Goal: Find specific page/section: Find specific page/section

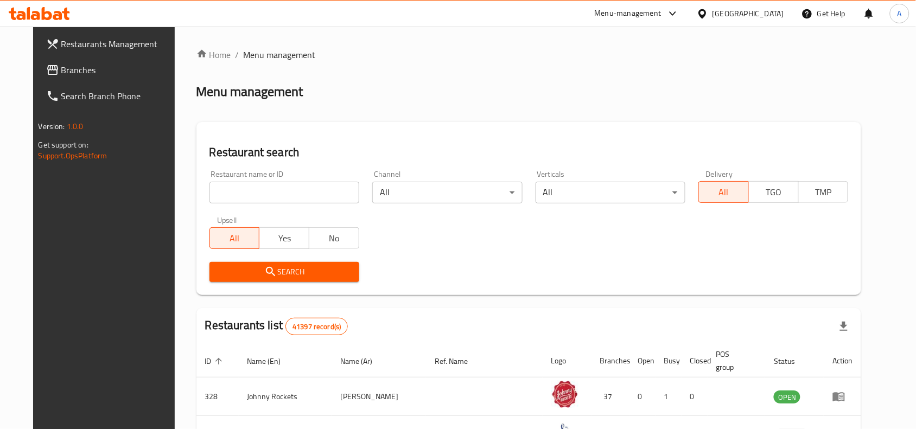
click at [736, 12] on div "[GEOGRAPHIC_DATA]" at bounding box center [748, 14] width 72 height 12
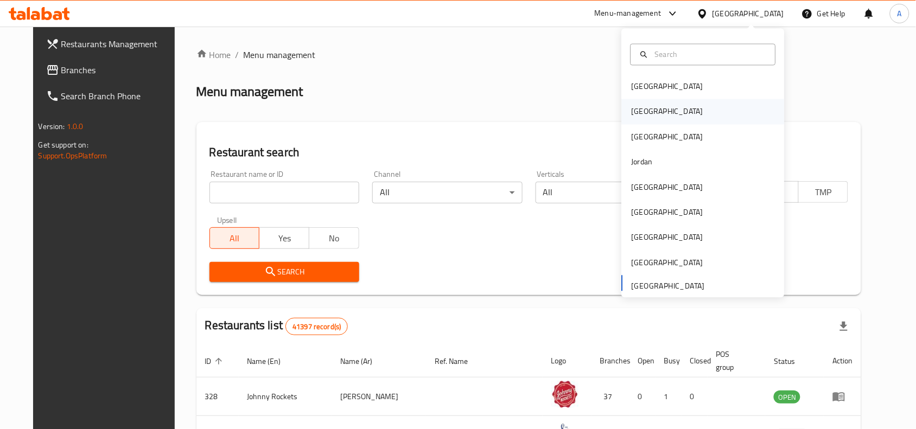
click at [651, 116] on div "[GEOGRAPHIC_DATA]" at bounding box center [703, 111] width 163 height 25
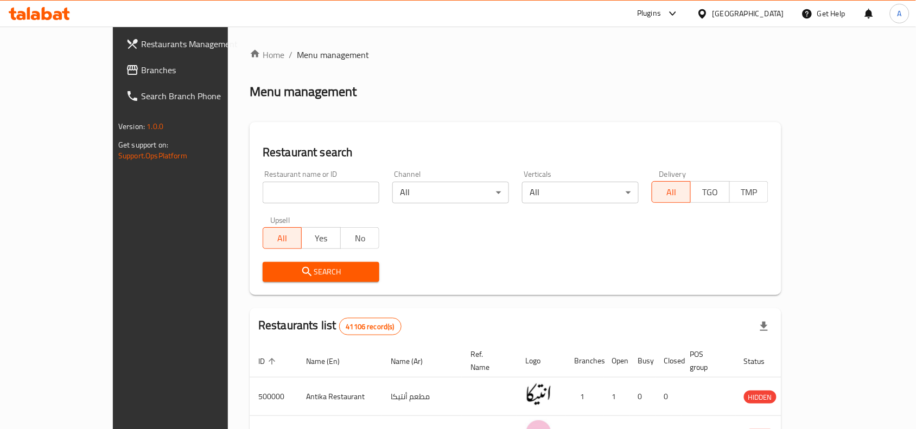
click at [263, 193] on input "search" at bounding box center [321, 193] width 117 height 22
paste input "695647"
type input "695647"
click at [271, 278] on span "Search" at bounding box center [320, 272] width 99 height 14
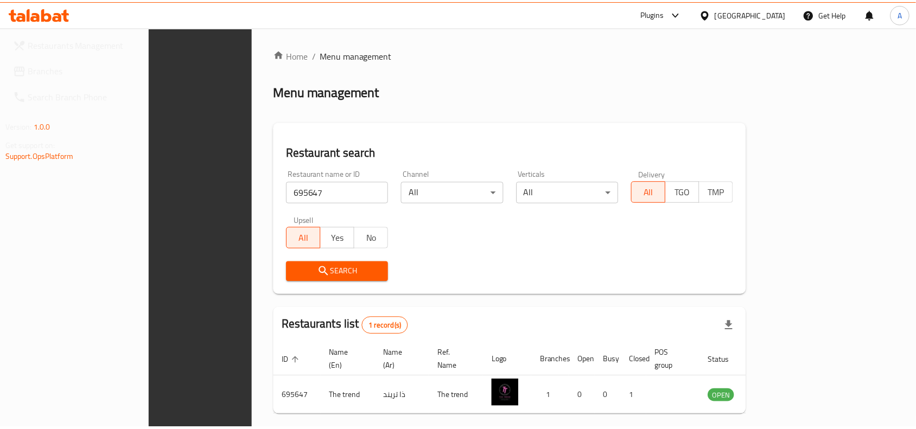
scroll to position [34, 0]
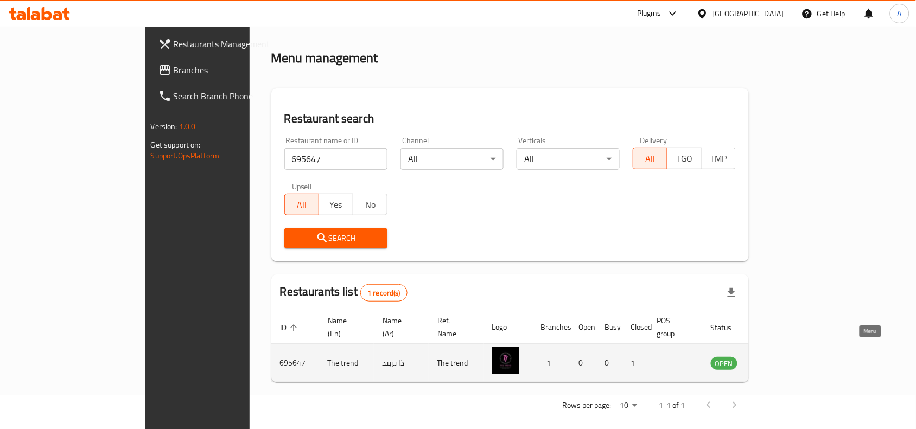
click at [781, 356] on icon "enhanced table" at bounding box center [773, 362] width 13 height 13
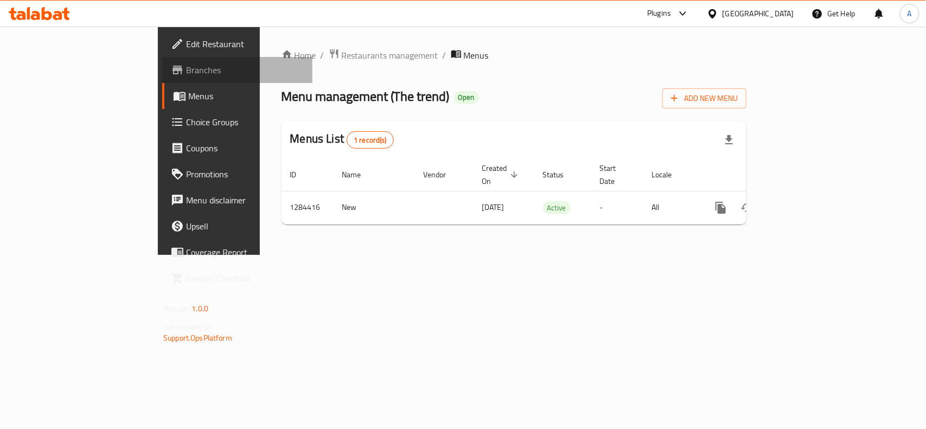
click at [186, 71] on span "Branches" at bounding box center [245, 69] width 118 height 13
